Goal: Information Seeking & Learning: Learn about a topic

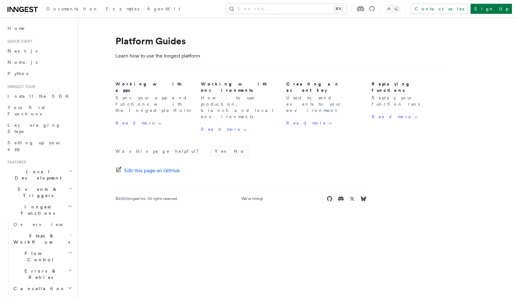
click at [53, 183] on h2 "Events & Triggers" at bounding box center [39, 192] width 69 height 18
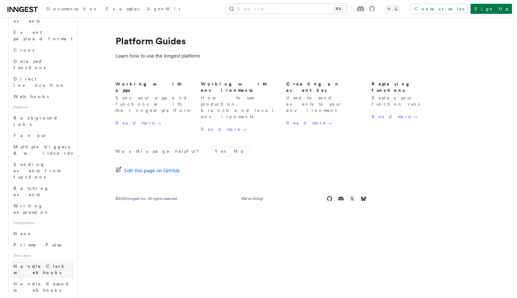
scroll to position [291, 0]
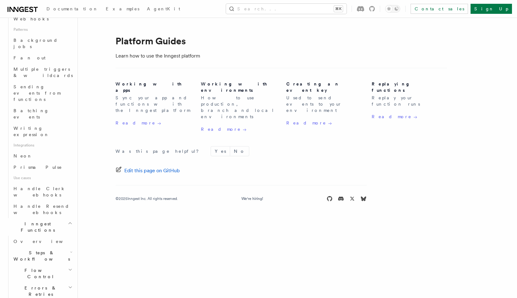
click at [54, 218] on h2 "Inngest Functions" at bounding box center [39, 227] width 69 height 18
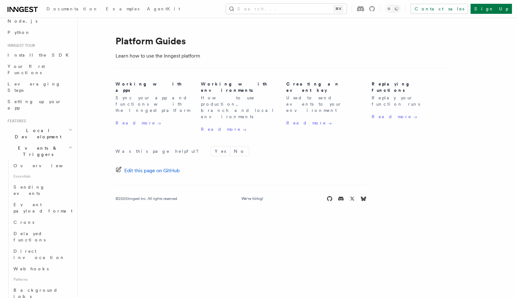
scroll to position [41, 0]
click at [54, 143] on h2 "Events & Triggers" at bounding box center [39, 152] width 69 height 18
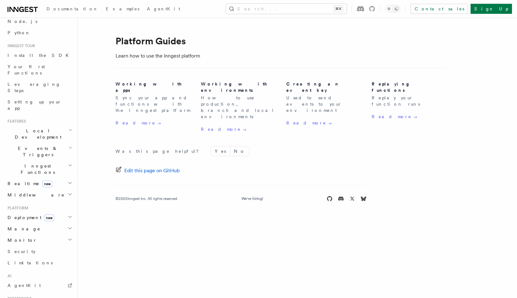
click at [54, 143] on h2 "Events & Triggers" at bounding box center [39, 152] width 69 height 18
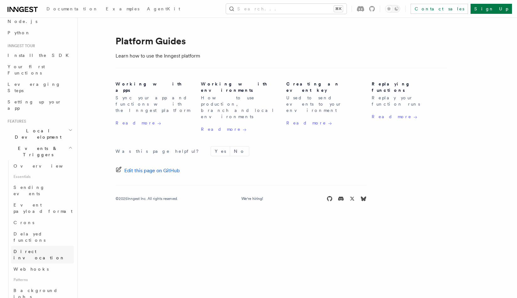
scroll to position [127, 0]
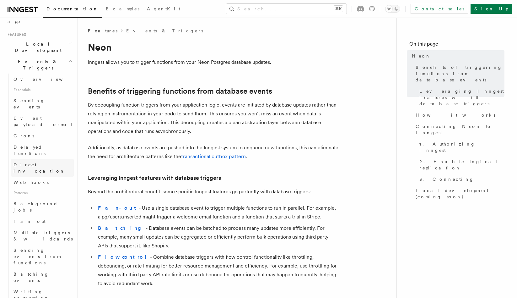
scroll to position [84, 0]
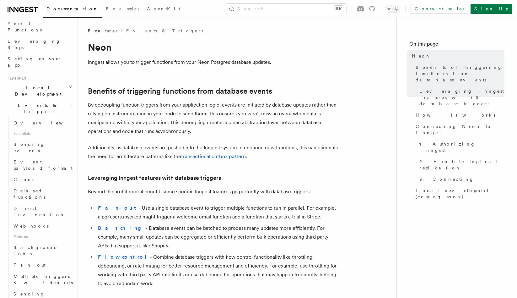
click at [59, 100] on h2 "Events & Triggers" at bounding box center [39, 109] width 69 height 18
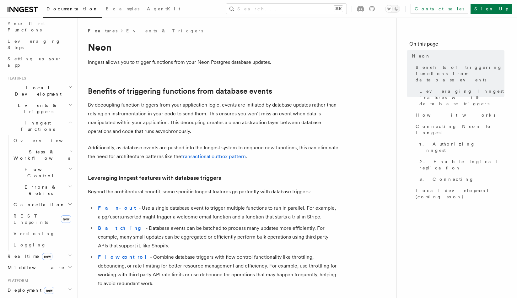
click at [56, 117] on h2 "Inngest Functions" at bounding box center [39, 126] width 69 height 18
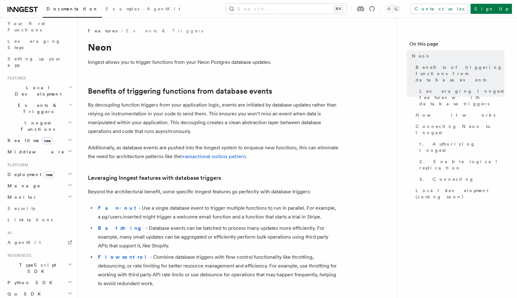
click at [59, 117] on h2 "Inngest Functions" at bounding box center [39, 126] width 69 height 18
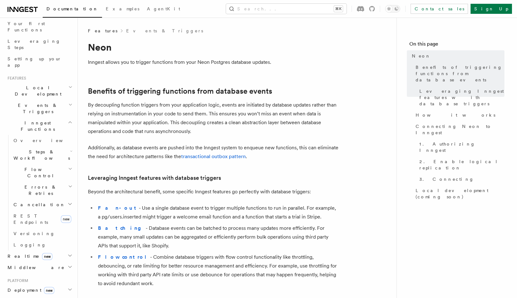
click at [59, 117] on h2 "Inngest Functions" at bounding box center [39, 126] width 69 height 18
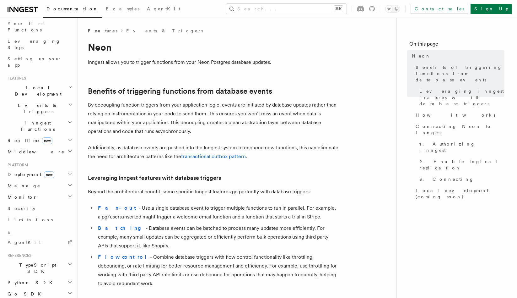
click at [65, 100] on h2 "Events & Triggers" at bounding box center [39, 109] width 69 height 18
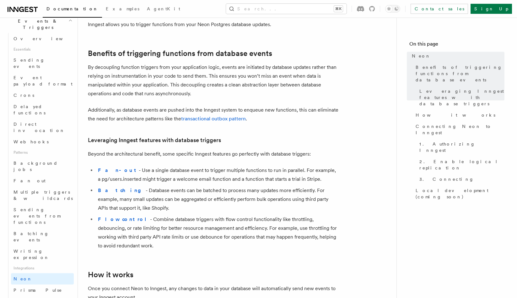
scroll to position [95, 0]
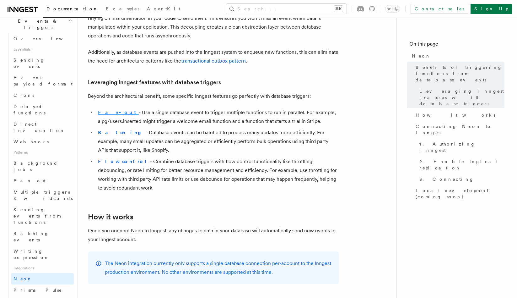
click at [101, 111] on strong "Fan-out" at bounding box center [118, 112] width 41 height 6
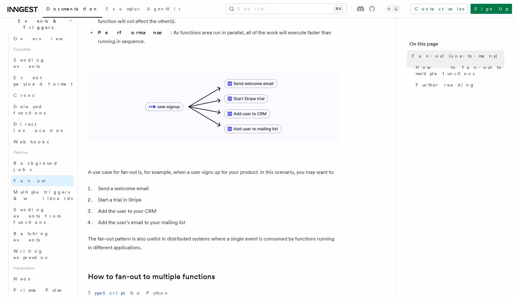
scroll to position [190, 0]
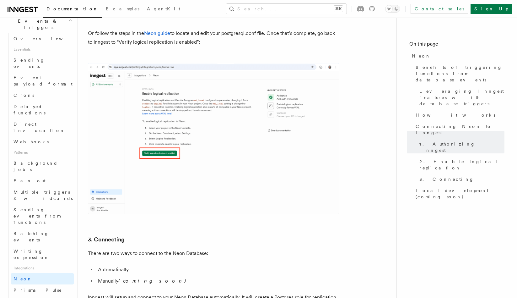
scroll to position [1107, 0]
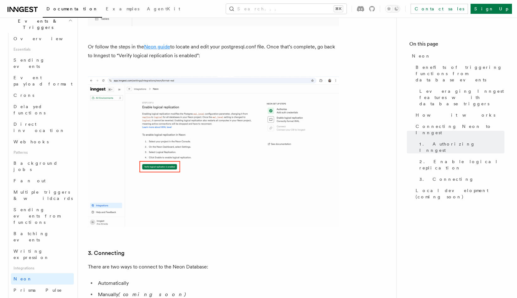
click at [154, 44] on link "Neon guide" at bounding box center [157, 47] width 26 height 6
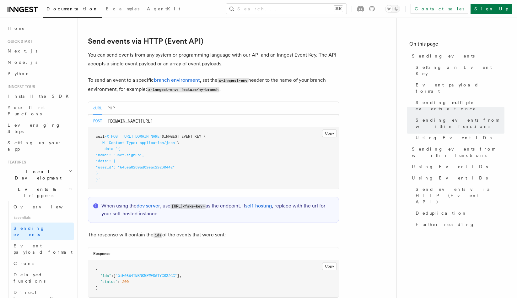
scroll to position [1300, 0]
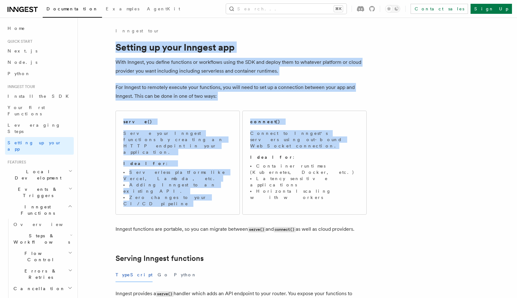
drag, startPoint x: 111, startPoint y: 45, endPoint x: 314, endPoint y: 185, distance: 246.6
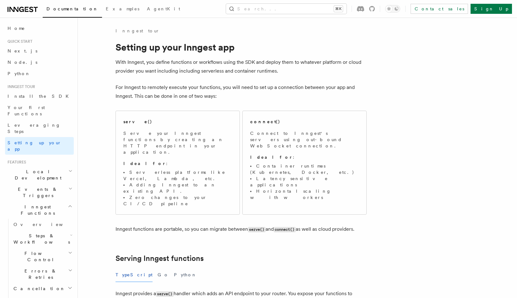
click at [208, 254] on h2 "Serving Inngest functions" at bounding box center [241, 258] width 251 height 9
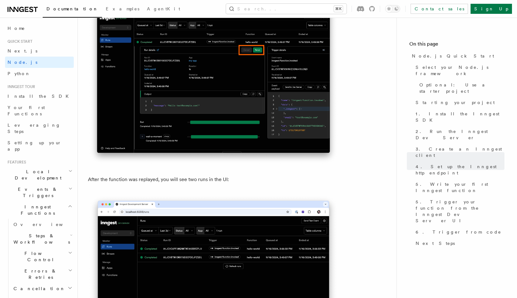
scroll to position [2972, 0]
